Goal: Task Accomplishment & Management: Manage account settings

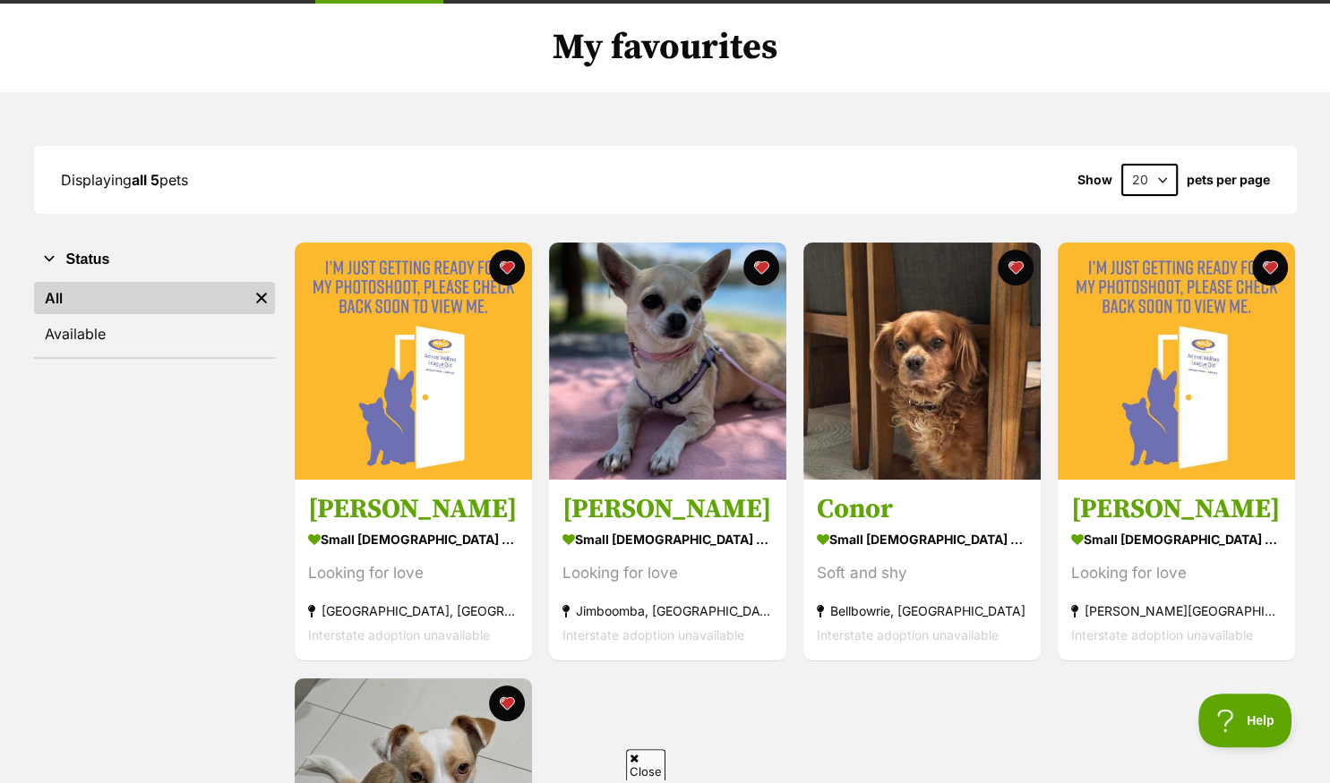
scroll to position [94, 0]
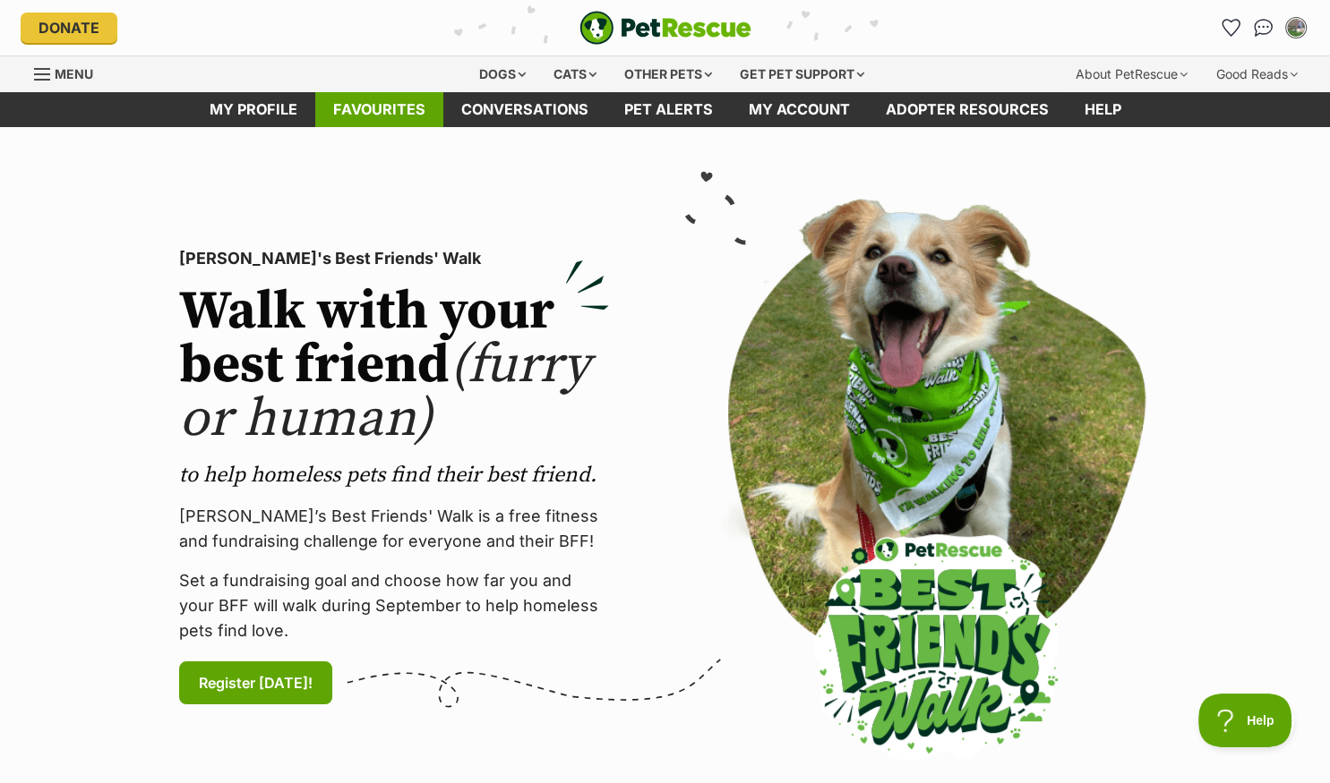
click at [380, 111] on link "Favourites" at bounding box center [379, 109] width 128 height 35
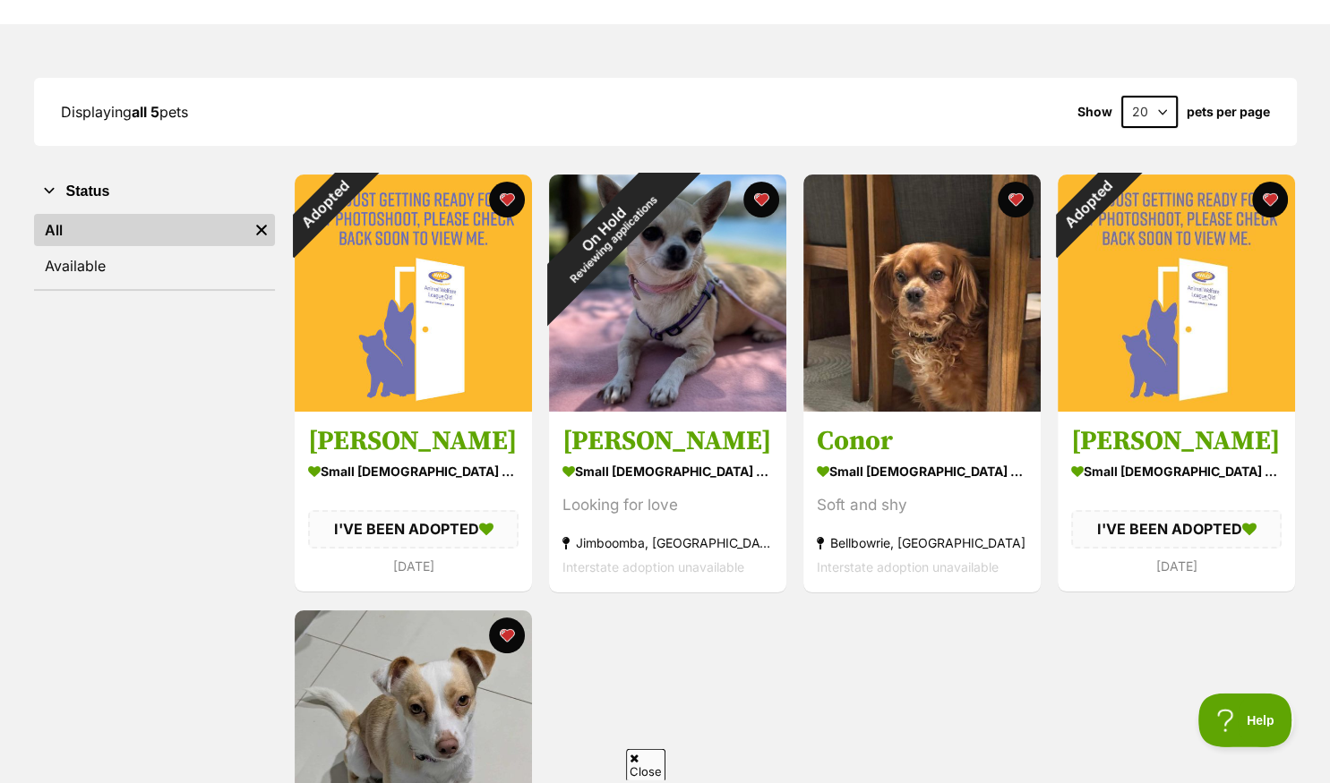
scroll to position [189, 0]
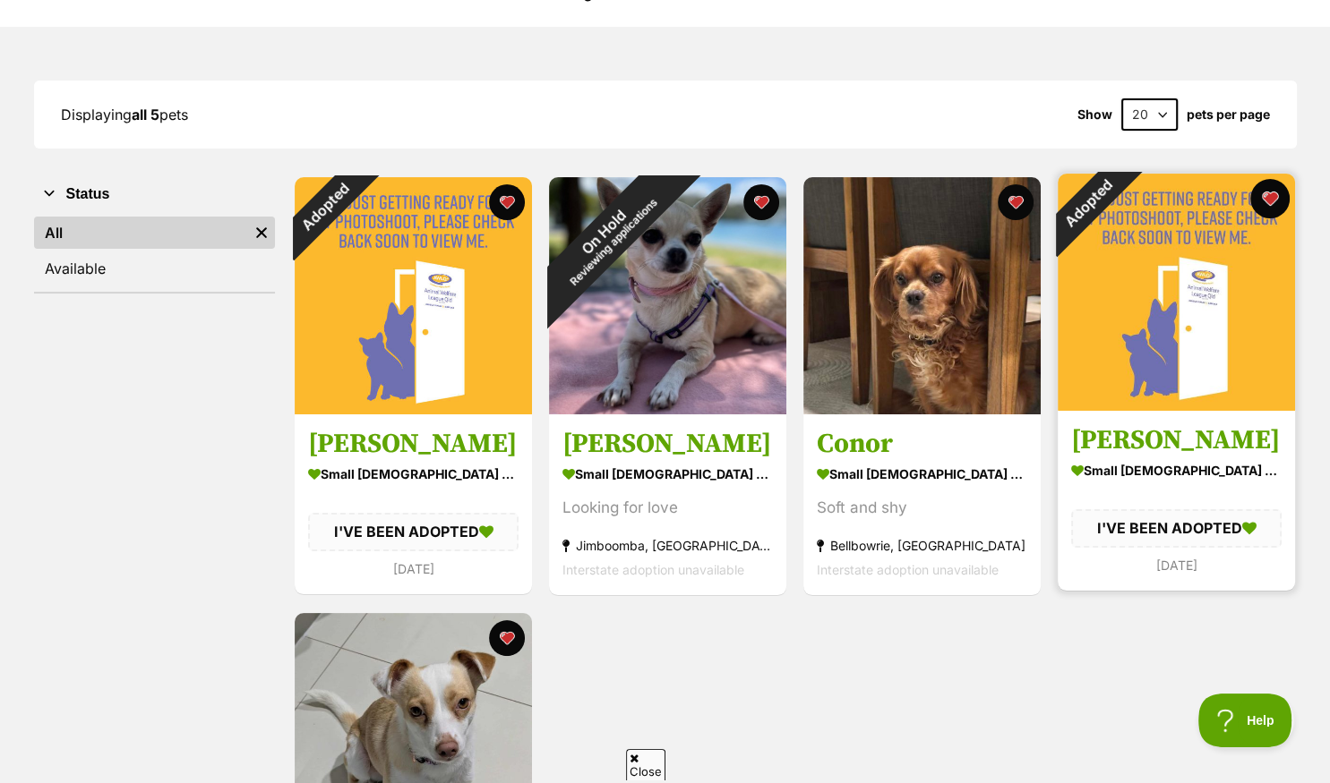
click at [1269, 199] on button "favourite" at bounding box center [1269, 198] width 39 height 39
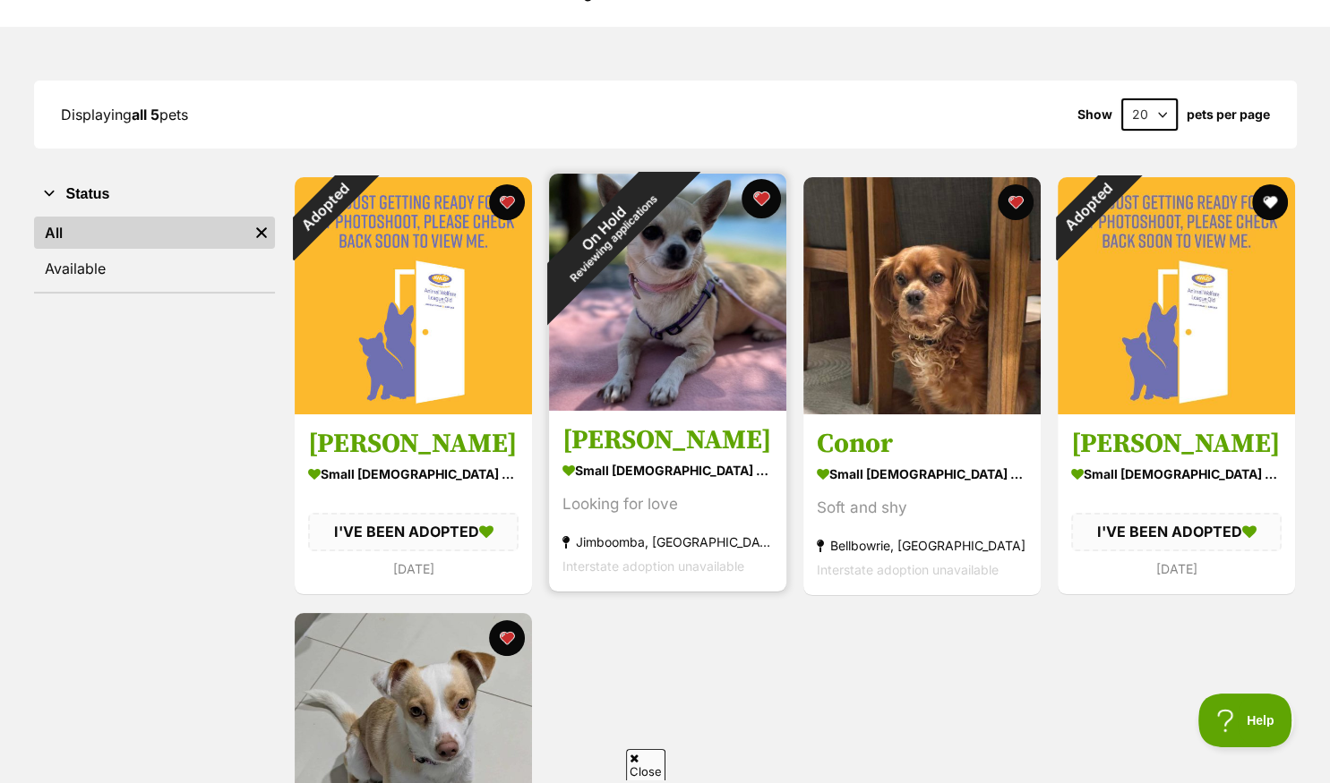
click at [762, 198] on button "favourite" at bounding box center [760, 198] width 39 height 39
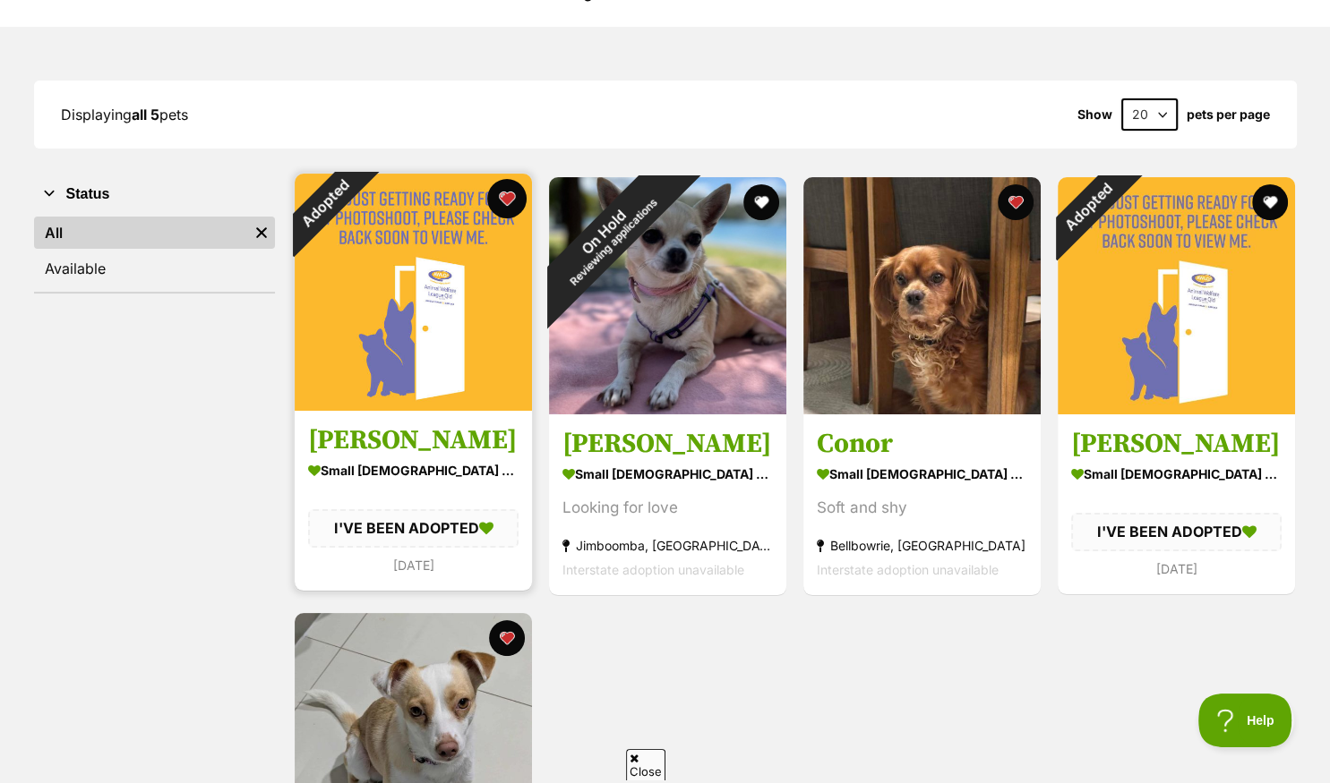
click at [509, 193] on button "favourite" at bounding box center [506, 198] width 39 height 39
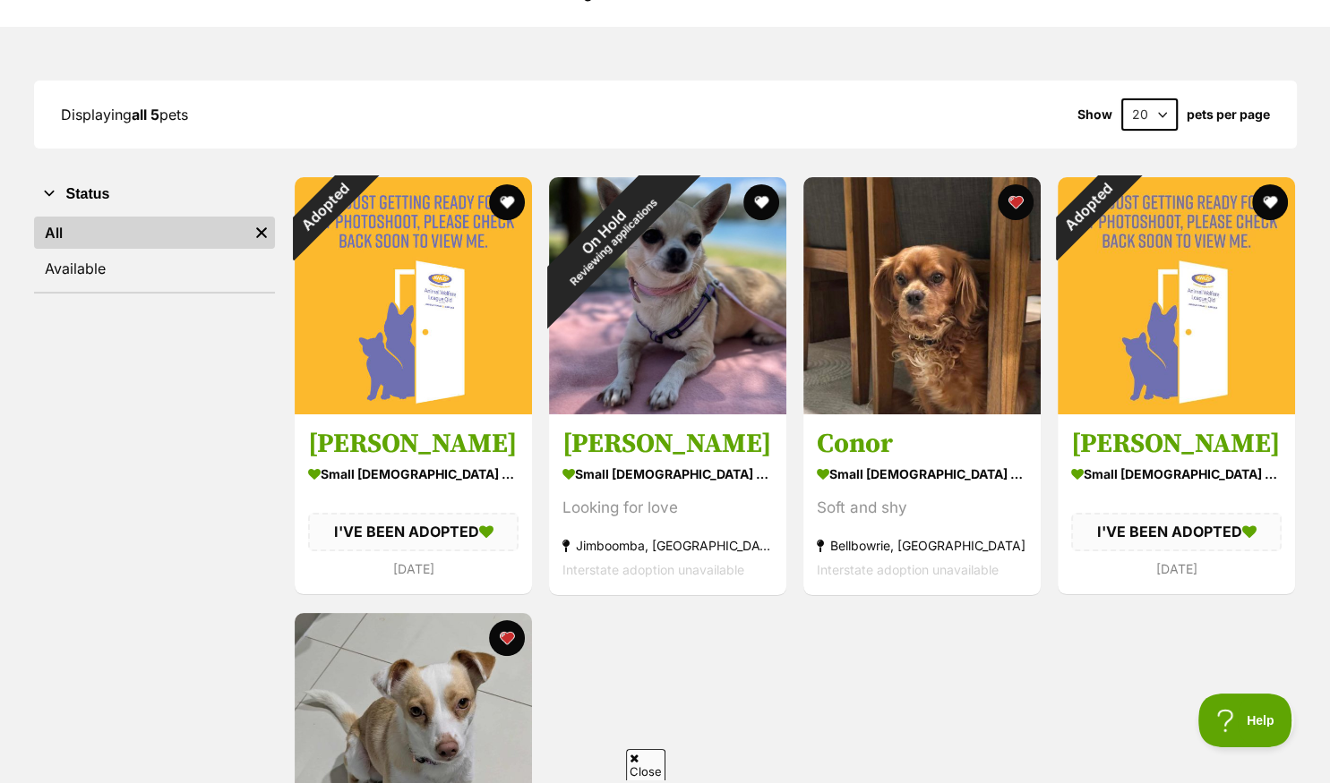
scroll to position [0, 0]
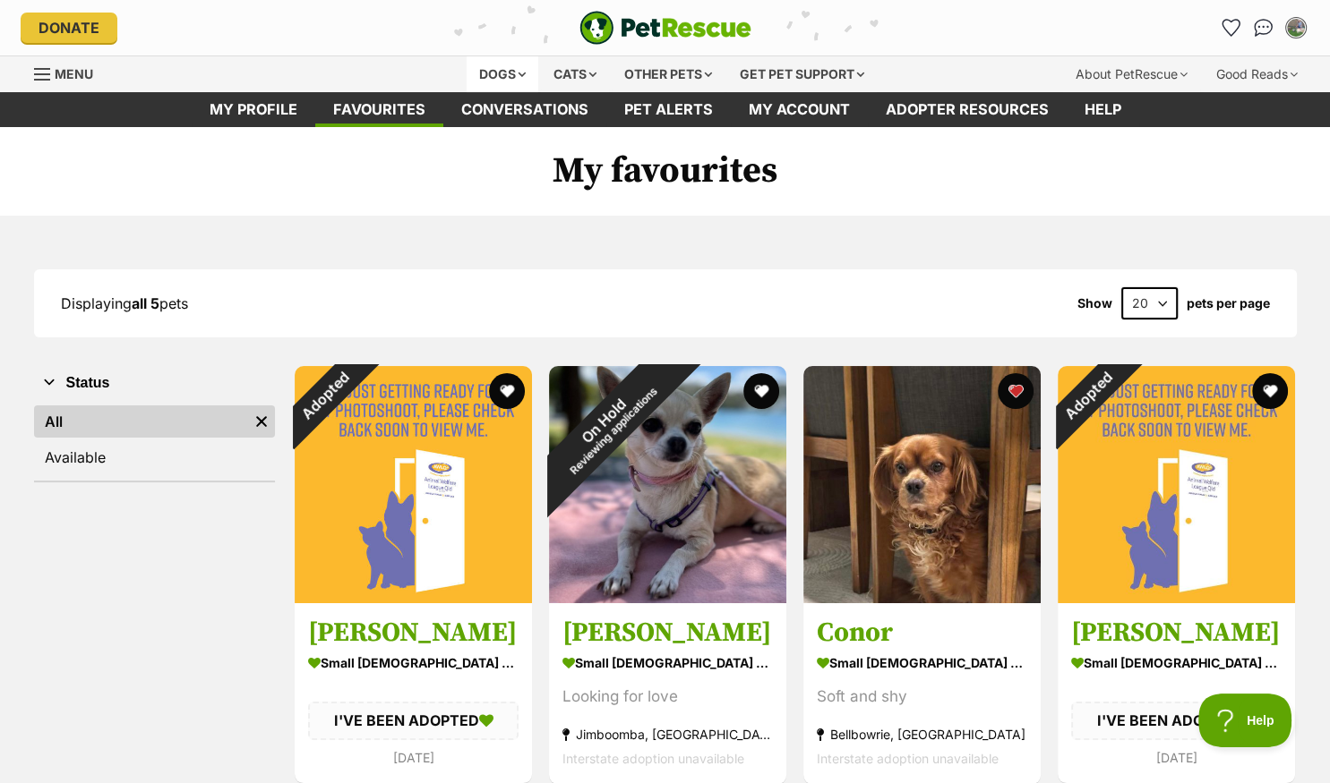
click at [492, 73] on div "Dogs" at bounding box center [503, 74] width 72 height 36
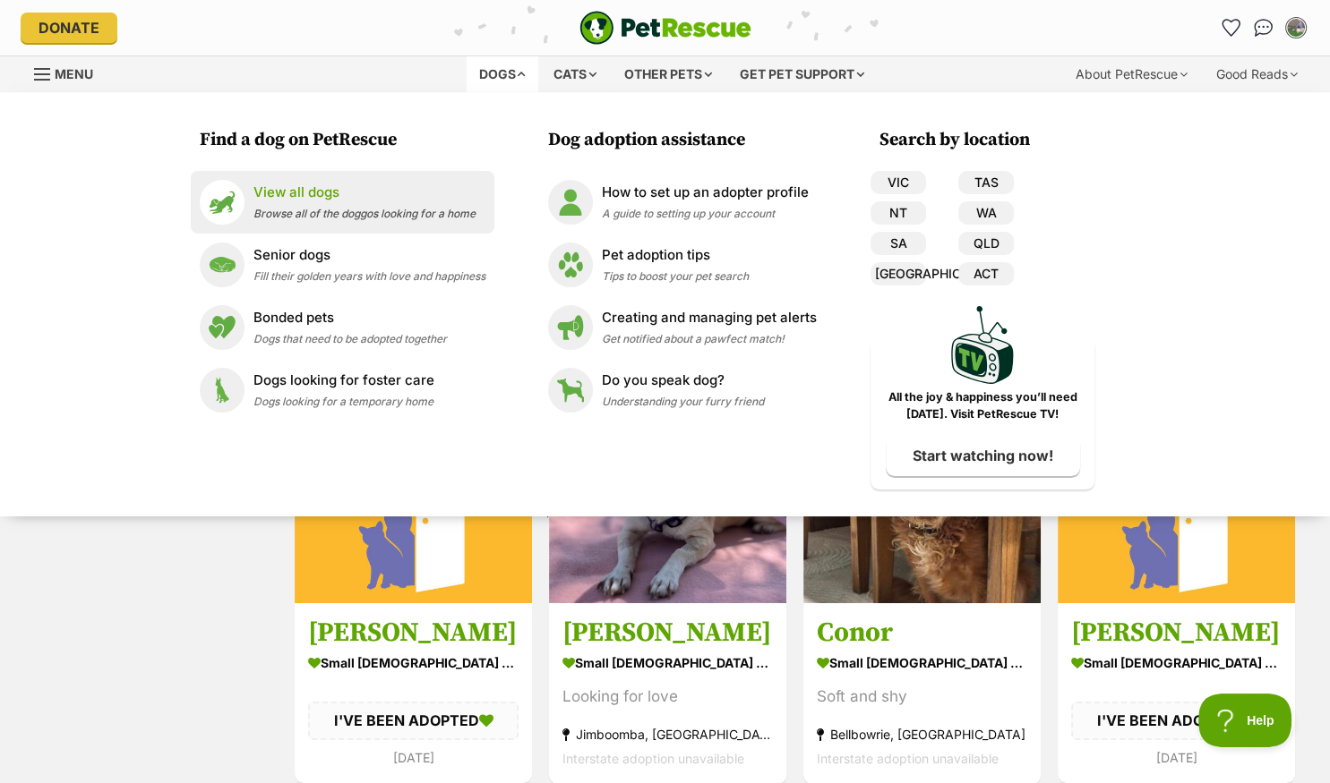
click at [289, 205] on div "View all dogs Browse all of the doggos looking for a home" at bounding box center [364, 202] width 222 height 39
